Goal: Task Accomplishment & Management: Complete application form

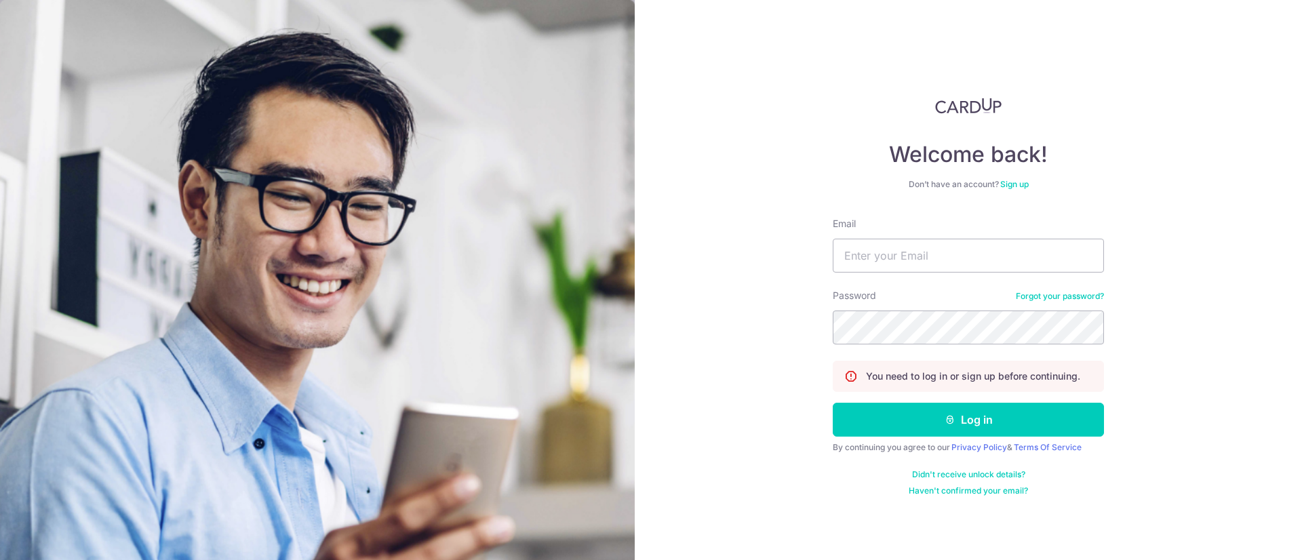
drag, startPoint x: 1197, startPoint y: 220, endPoint x: 1192, endPoint y: 227, distance: 8.2
click at [1197, 220] on div "Welcome back! Don’t have an account? Sign up Email Password Forgot your passwor…" at bounding box center [968, 280] width 667 height 560
click at [973, 246] on input "Email" at bounding box center [968, 256] width 271 height 34
type input "hakim@mascon.tech"
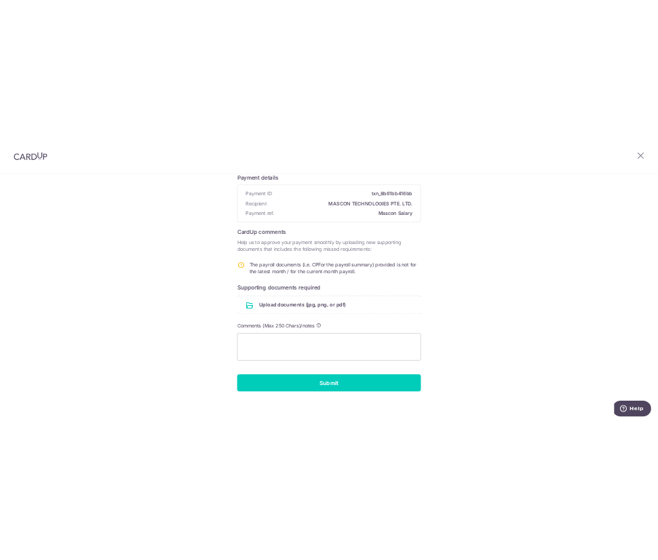
scroll to position [105, 0]
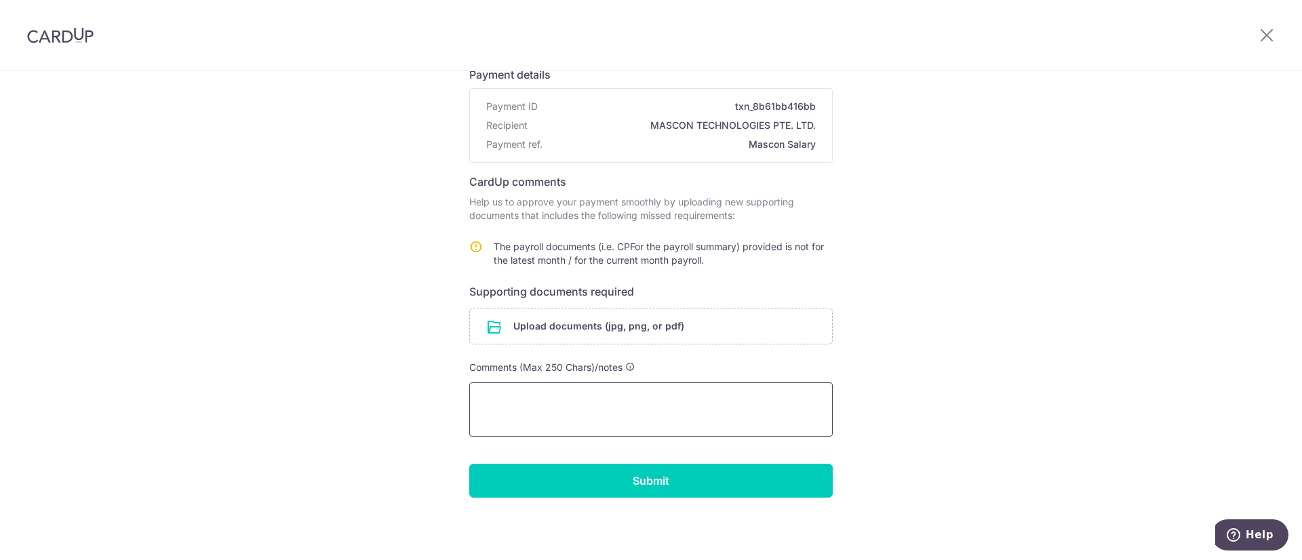
click at [654, 399] on textarea at bounding box center [651, 410] width 364 height 54
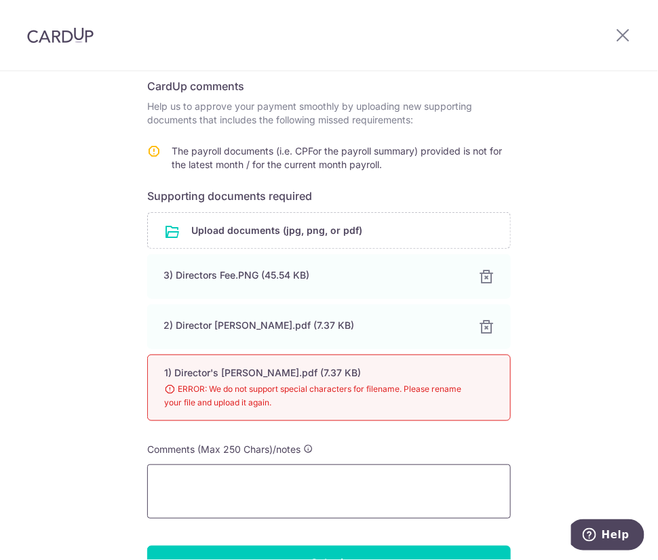
scroll to position [288, 0]
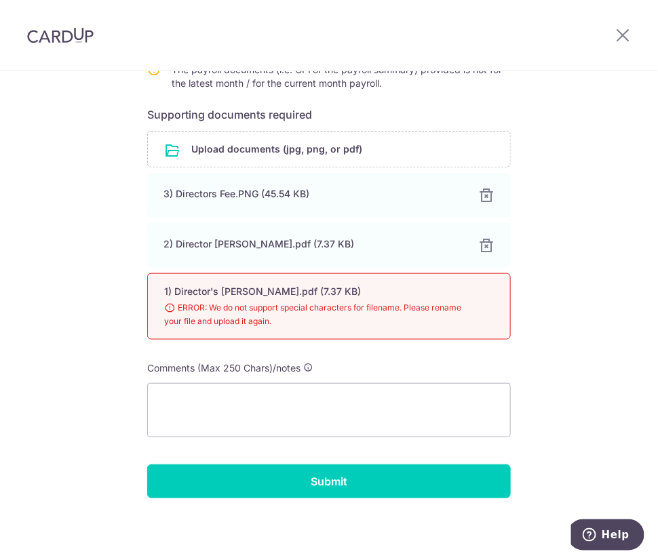
click at [450, 309] on span "ERROR: We do not support special characters for filename. Please rename your fi…" at bounding box center [312, 314] width 297 height 27
drag, startPoint x: 403, startPoint y: 305, endPoint x: 258, endPoint y: 313, distance: 145.4
click at [402, 305] on span "ERROR: We do not support special characters for filename. Please rename your fi…" at bounding box center [312, 314] width 297 height 27
click at [256, 313] on span "ERROR: We do not support special characters for filename. Please rename your fi…" at bounding box center [312, 314] width 297 height 27
click at [345, 385] on textarea at bounding box center [329, 410] width 364 height 54
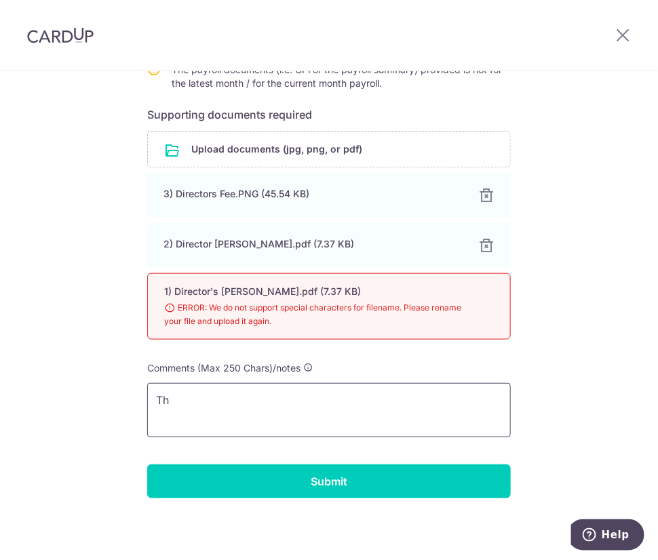
type textarea "T"
click at [322, 136] on input "file" at bounding box center [329, 149] width 362 height 35
click at [324, 311] on span "ERROR: We do not support special characters for filename. Please rename your fi…" at bounding box center [312, 314] width 297 height 27
click at [322, 309] on span "ERROR: We do not support special characters for filename. Please rename your fi…" at bounding box center [312, 314] width 297 height 27
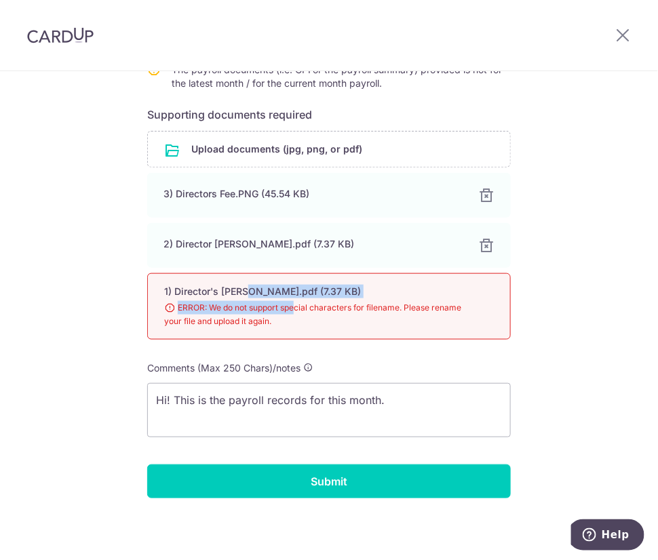
drag, startPoint x: 292, startPoint y: 313, endPoint x: 166, endPoint y: 289, distance: 127.8
click at [178, 289] on div "1) Director's Fee- Hakim.pdf (7.37 KB) 98% Done Download ERROR: We do not suppo…" at bounding box center [329, 306] width 364 height 66
click at [469, 311] on div "1) Director's Fee- Hakim.pdf (7.37 KB) 98% Done Download ERROR: We do not suppo…" at bounding box center [329, 306] width 364 height 66
click at [588, 349] on div "Help us verify your payment Payment details Payment ID txn_8b61bb416bb Recipien…" at bounding box center [329, 173] width 658 height 779
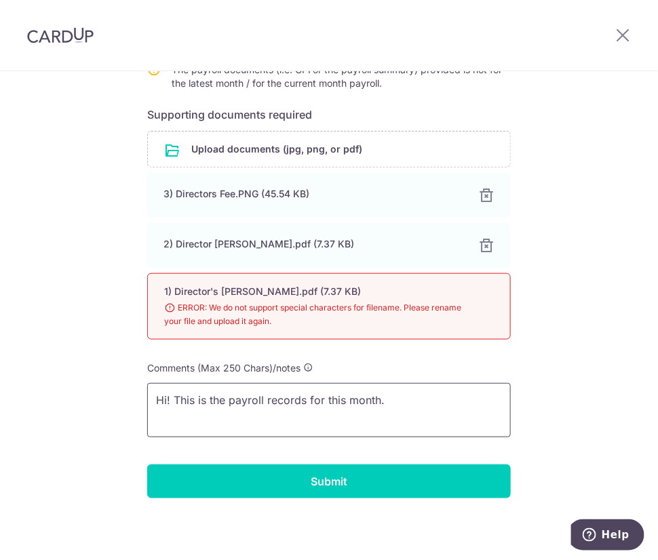
click at [442, 399] on textarea "Hi! This is the payroll records for this month." at bounding box center [329, 410] width 364 height 54
click at [442, 397] on textarea "Hi! This is the payroll record for this month." at bounding box center [329, 410] width 364 height 54
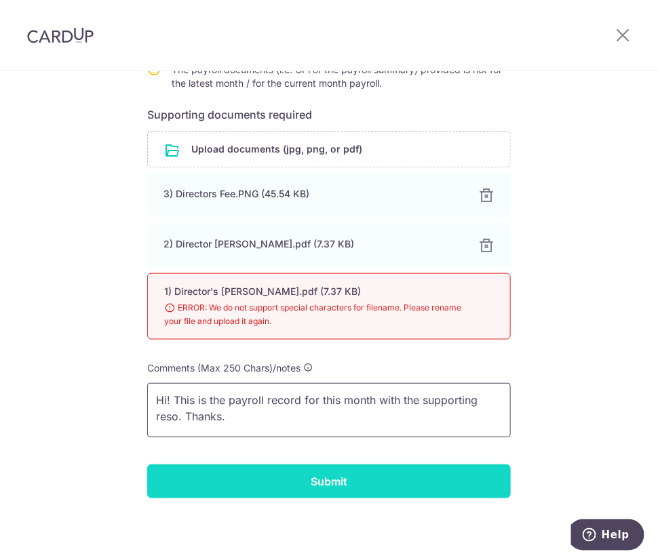
type textarea "Hi! This is the payroll record for this month with the supporting reso. Thanks."
click at [462, 483] on input "Submit" at bounding box center [329, 482] width 364 height 34
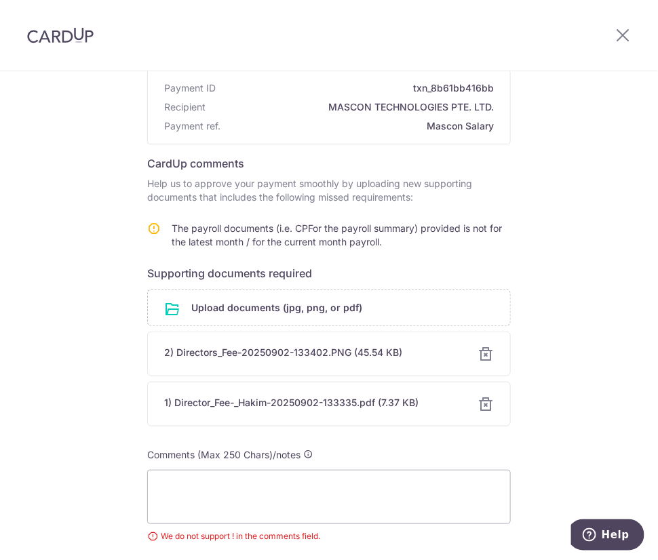
scroll to position [231, 0]
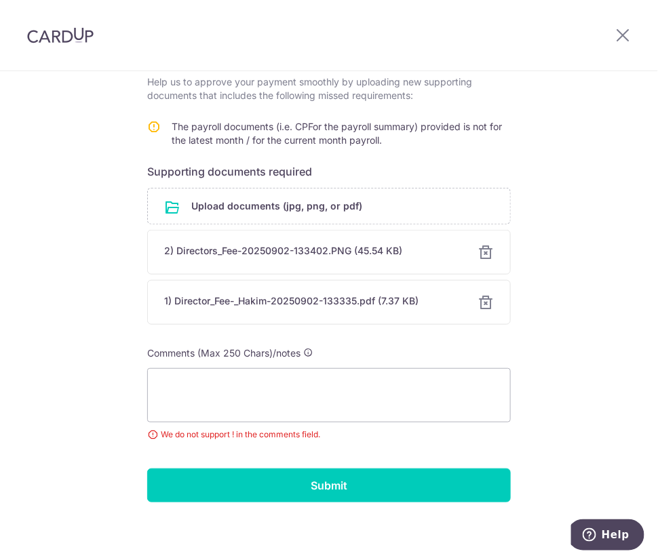
click at [481, 303] on div at bounding box center [486, 302] width 16 height 16
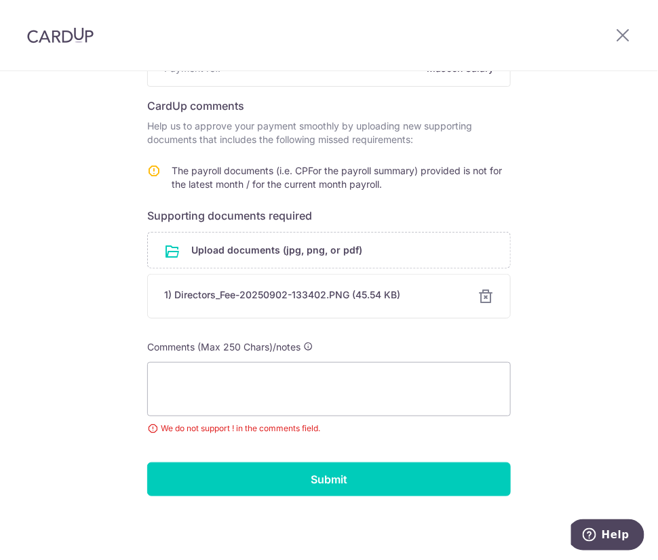
scroll to position [185, 0]
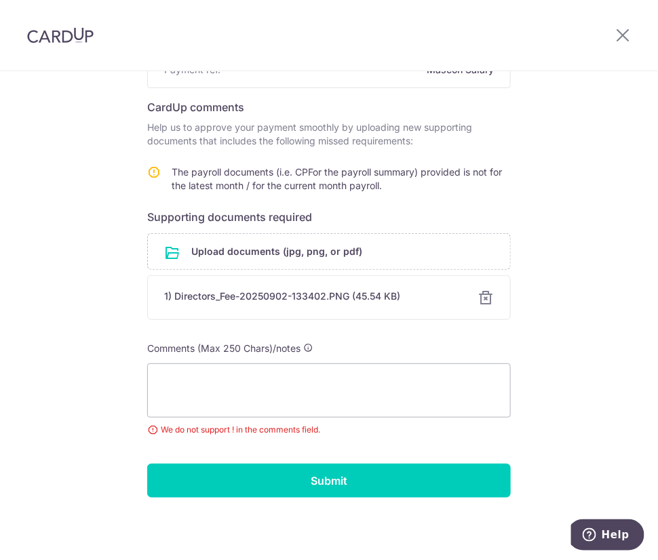
click at [483, 296] on div at bounding box center [486, 298] width 16 height 16
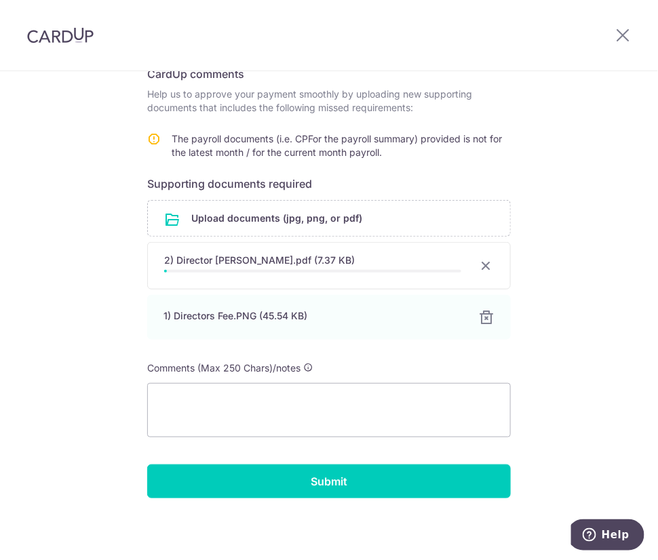
scroll to position [216, 0]
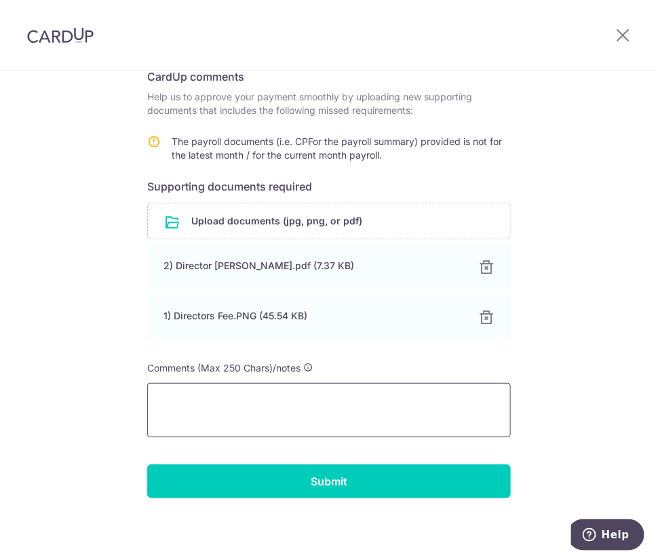
click at [336, 397] on textarea at bounding box center [329, 410] width 364 height 54
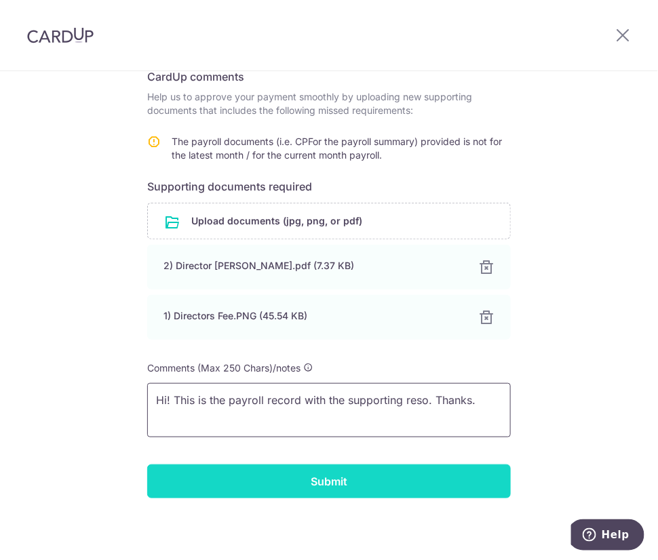
type textarea "Hi! This is the payroll record with the supporting reso. Thanks."
click at [430, 480] on input "Submit" at bounding box center [329, 482] width 364 height 34
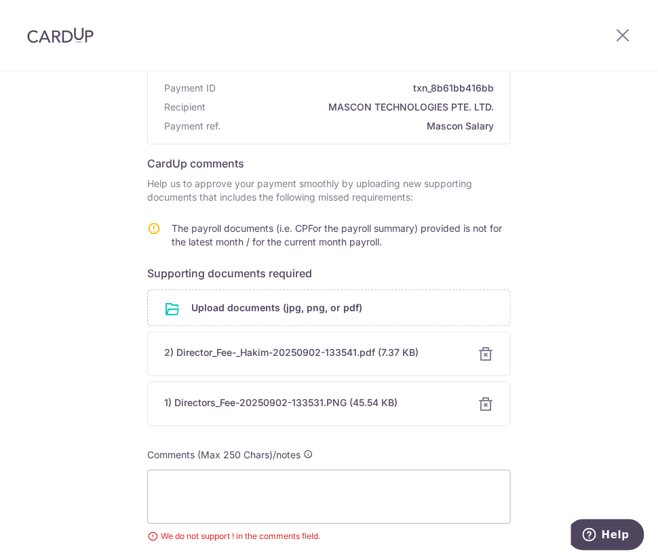
click at [416, 452] on div "Comments (Max 250 Chars)/notes" at bounding box center [329, 455] width 364 height 14
click at [254, 504] on textarea at bounding box center [329, 497] width 364 height 54
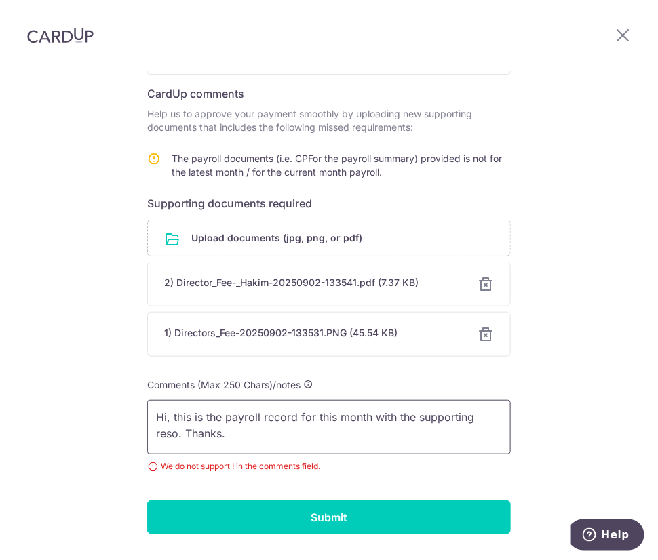
scroll to position [235, 0]
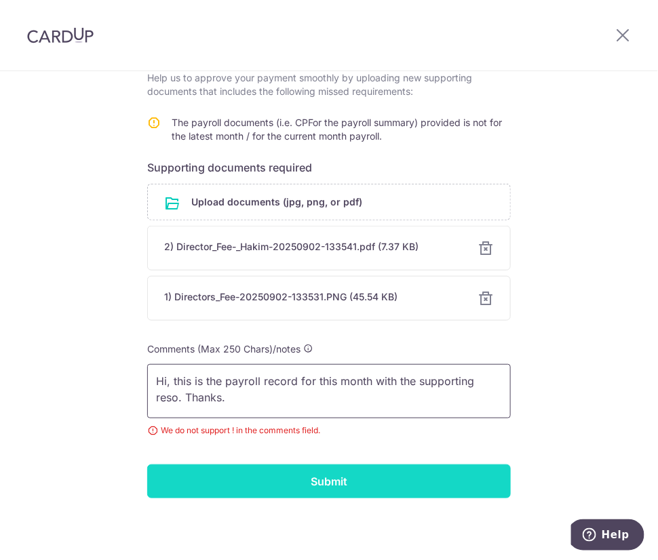
type textarea "Hi, this is the payroll record for this month with the supporting reso. Thanks."
click at [454, 470] on input "Submit" at bounding box center [329, 482] width 364 height 34
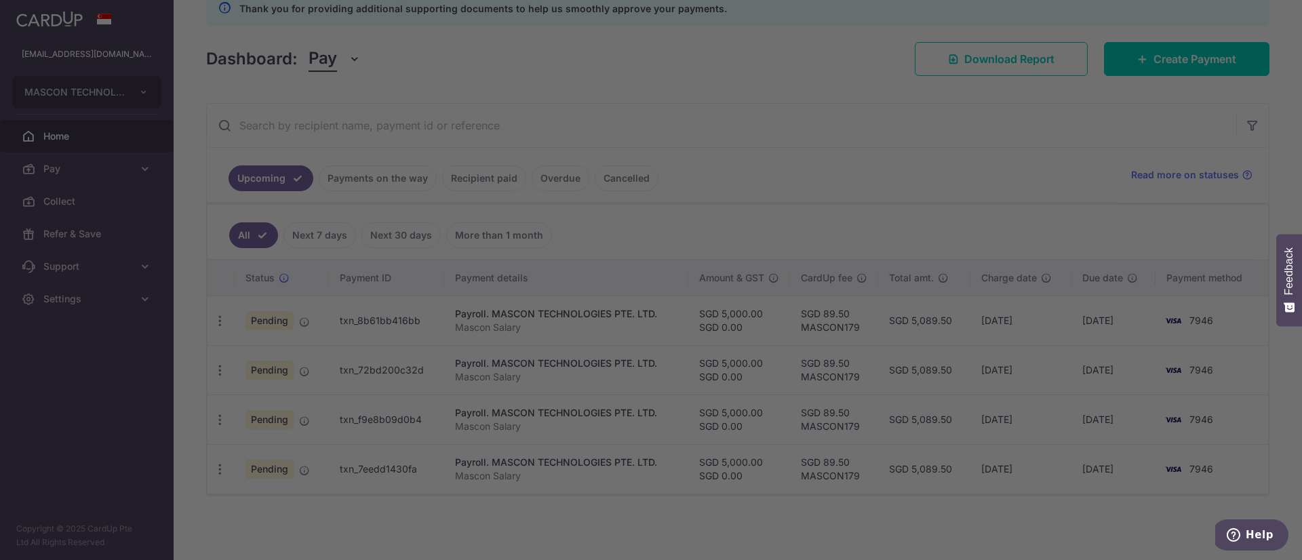
scroll to position [199, 0]
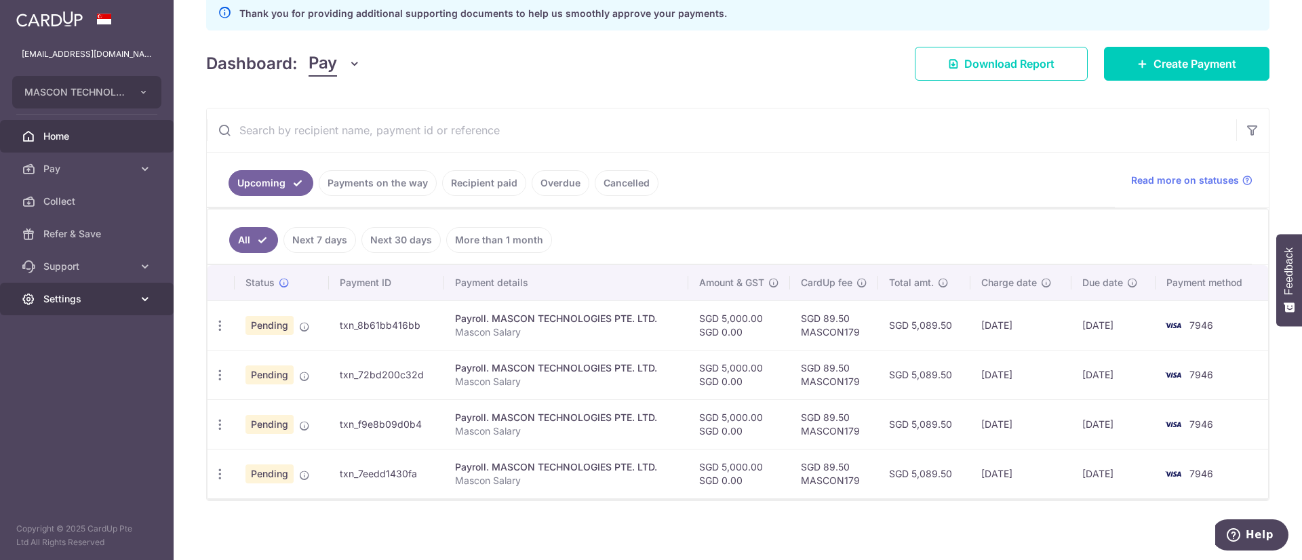
click at [124, 305] on link "Settings" at bounding box center [87, 299] width 174 height 33
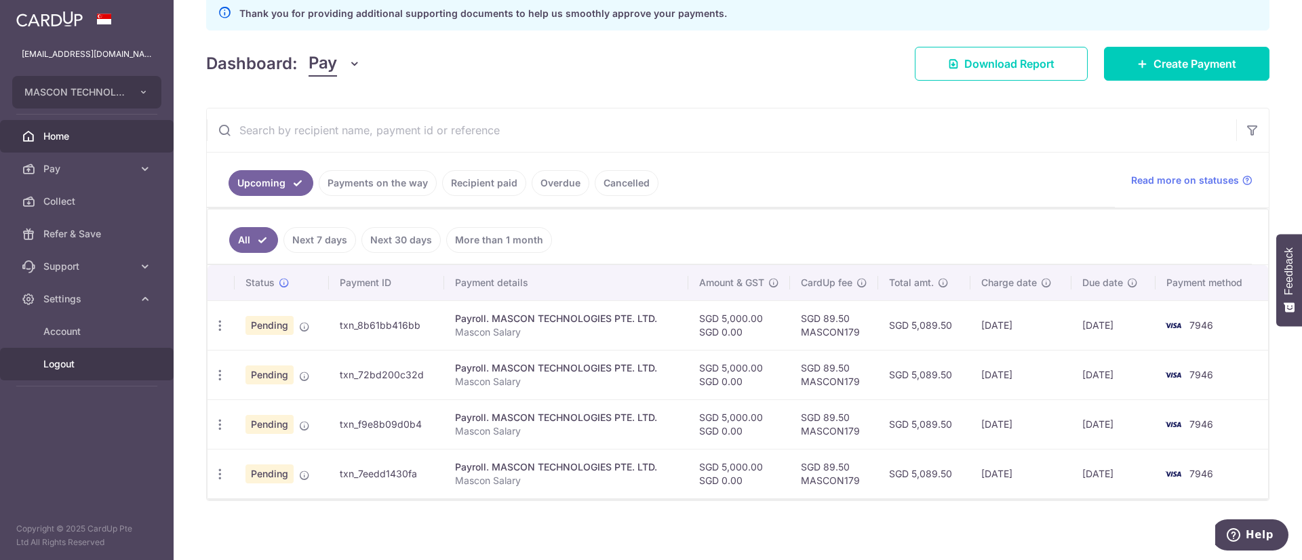
click at [77, 353] on link "Logout" at bounding box center [87, 364] width 174 height 33
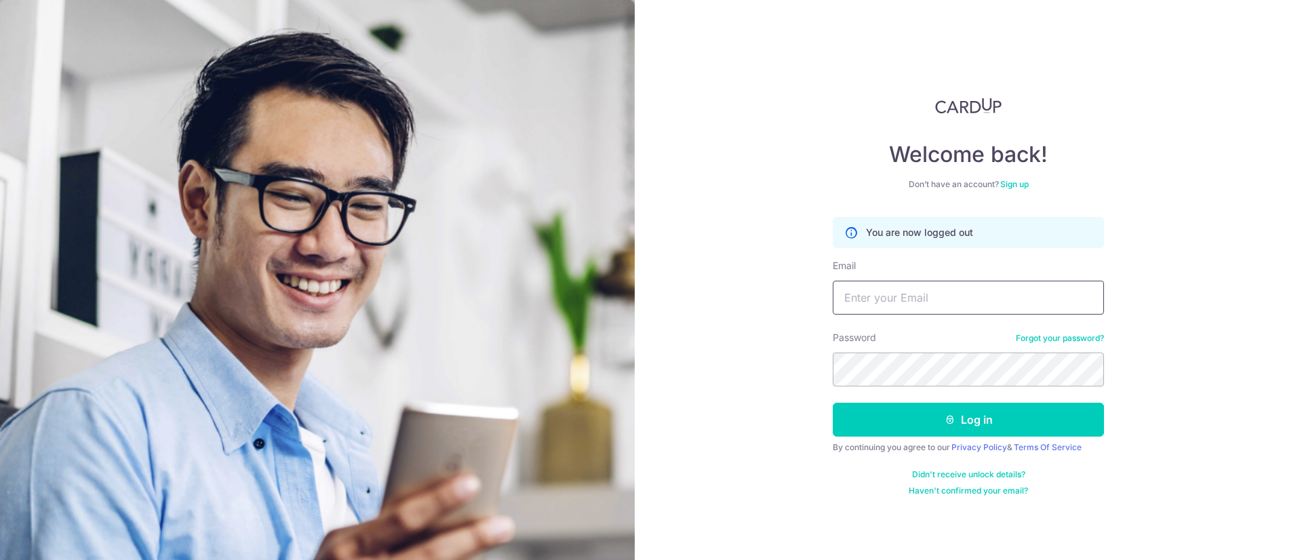
click at [953, 304] on input "Email" at bounding box center [968, 298] width 271 height 34
type input "[DOMAIN_NAME][EMAIL_ADDRESS][DOMAIN_NAME]"
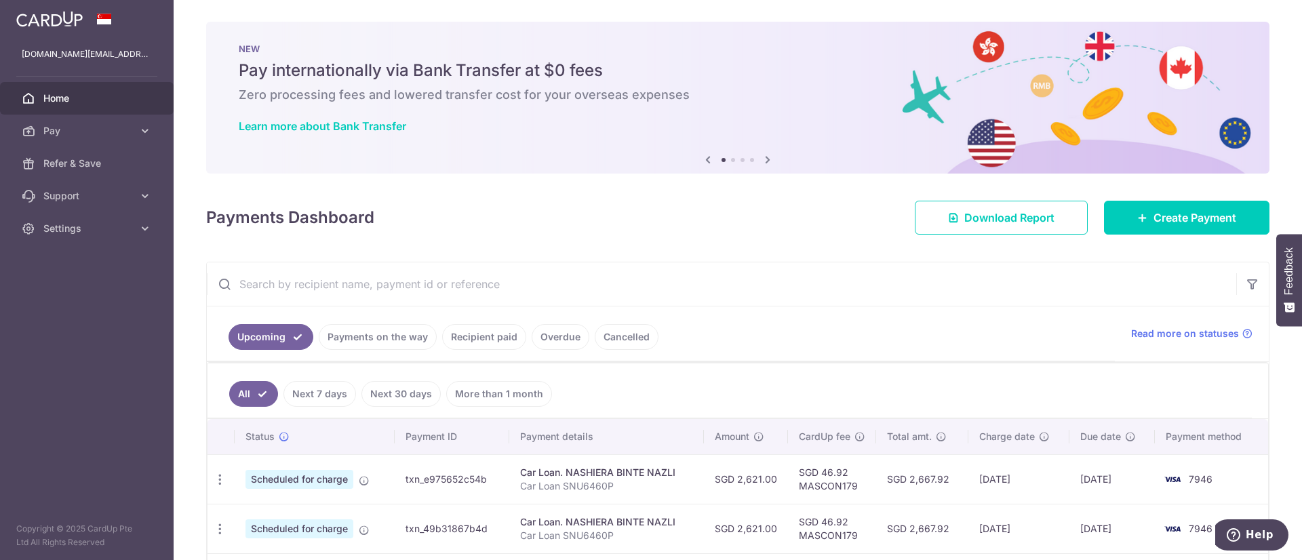
scroll to position [305, 0]
